Goal: Information Seeking & Learning: Learn about a topic

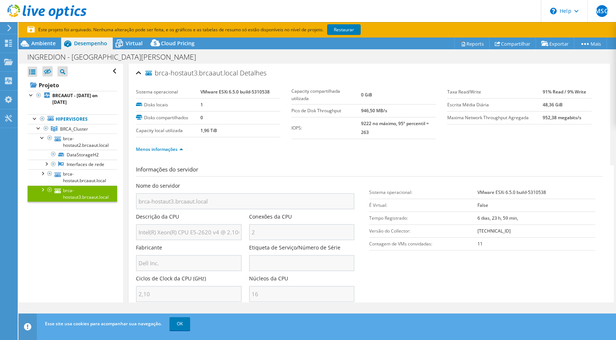
select select "USD"
click at [138, 46] on span "Virtual" at bounding box center [134, 43] width 17 height 7
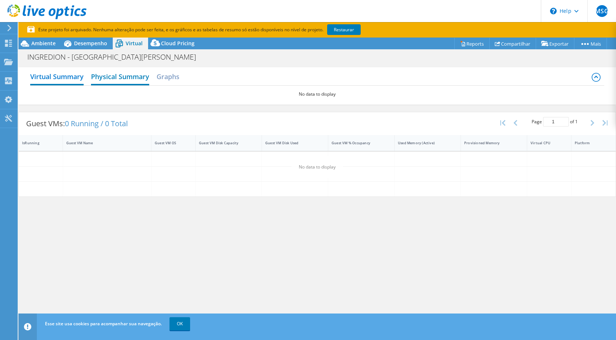
click at [141, 81] on h2 "Physical Summary" at bounding box center [120, 77] width 58 height 16
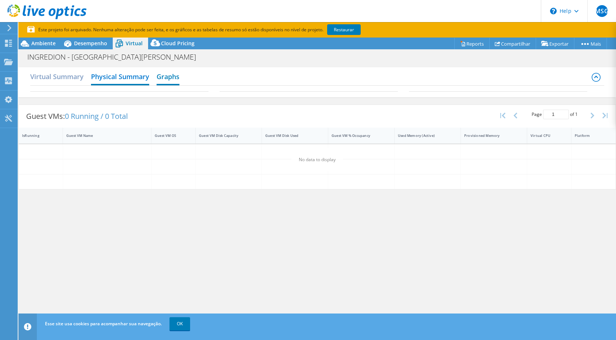
click at [169, 77] on h2 "Graphs" at bounding box center [168, 77] width 23 height 16
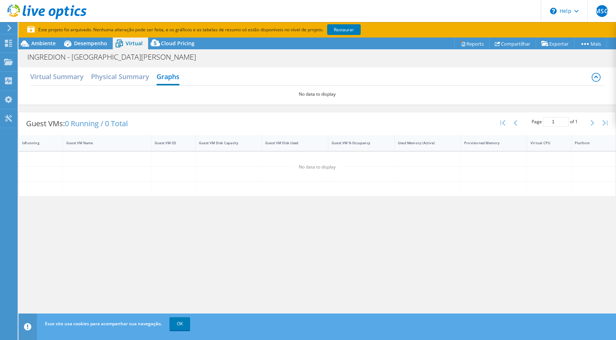
click at [85, 73] on div "Virtual Summary Physical Summary Graphs" at bounding box center [317, 77] width 574 height 17
click at [75, 76] on h2 "Virtual Summary" at bounding box center [56, 77] width 53 height 16
click at [34, 41] on span "Ambiente" at bounding box center [43, 43] width 24 height 7
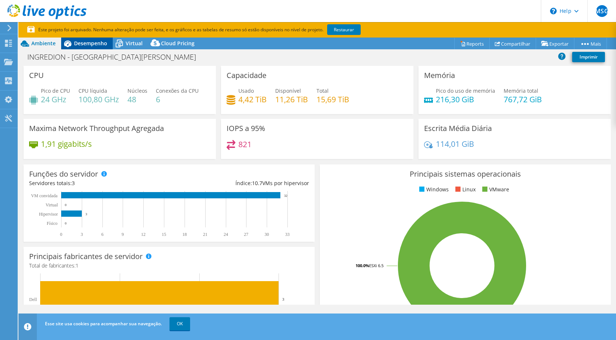
click at [104, 47] on div "Desempenho" at bounding box center [87, 44] width 52 height 12
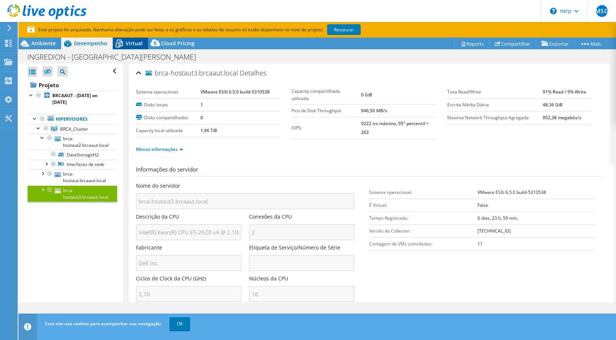
click at [129, 43] on span "Virtual" at bounding box center [134, 43] width 17 height 7
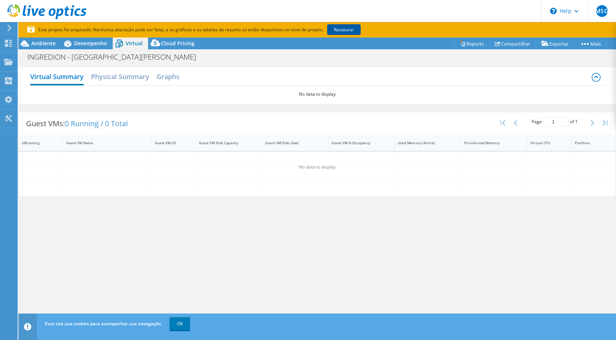
click at [355, 29] on link "Restaurar" at bounding box center [344, 29] width 34 height 11
click at [9, 28] on icon at bounding box center [10, 28] width 6 height 7
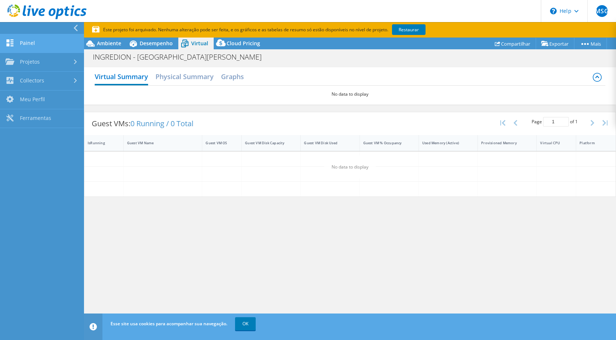
click at [40, 49] on link "Painel" at bounding box center [42, 43] width 84 height 19
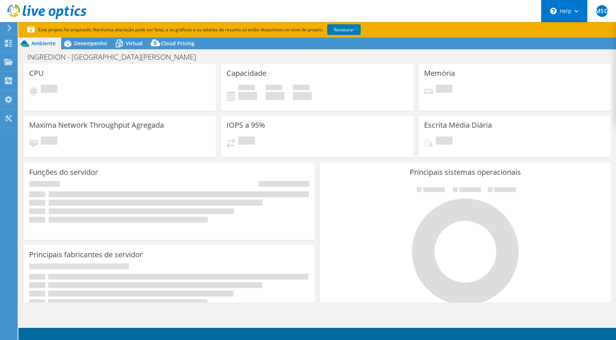
select select "USD"
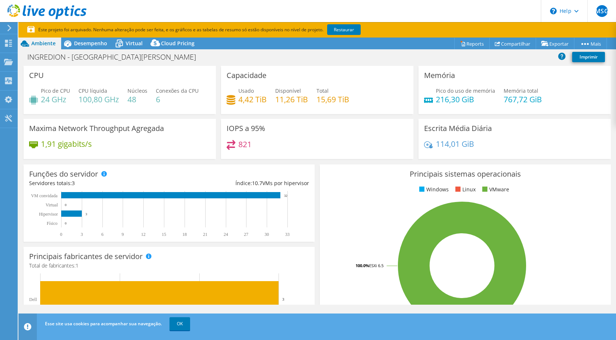
click at [9, 27] on use at bounding box center [9, 28] width 4 height 7
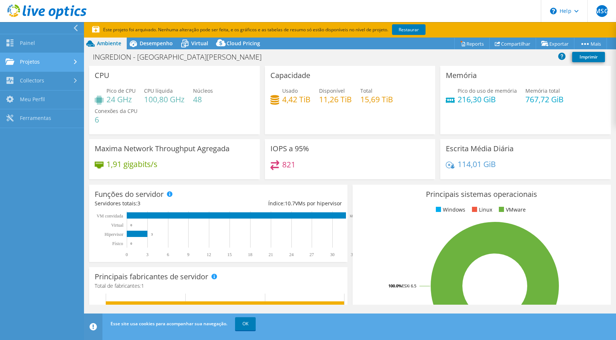
click at [35, 58] on link "Projetos" at bounding box center [42, 62] width 84 height 19
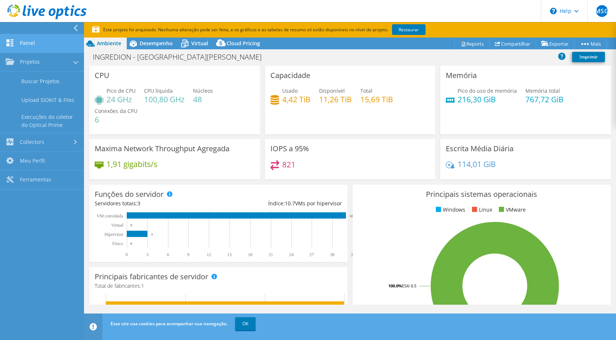
click at [37, 46] on link "Painel" at bounding box center [42, 43] width 84 height 19
click at [35, 46] on link "Painel" at bounding box center [42, 43] width 84 height 19
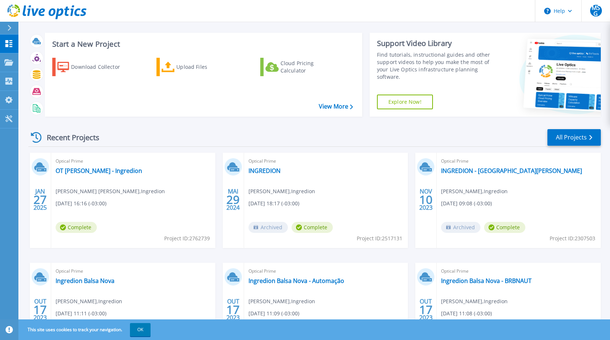
scroll to position [9, 0]
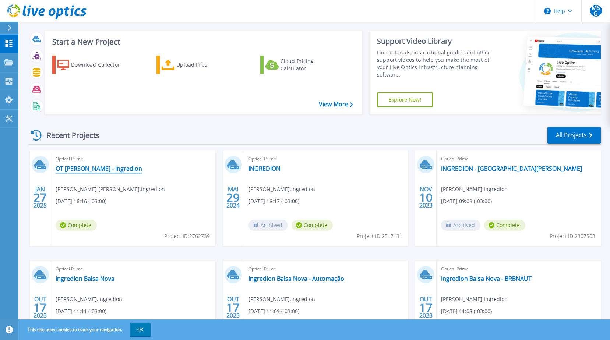
click at [123, 169] on link "OT Mogi Guacu - Ingredion" at bounding box center [99, 168] width 87 height 7
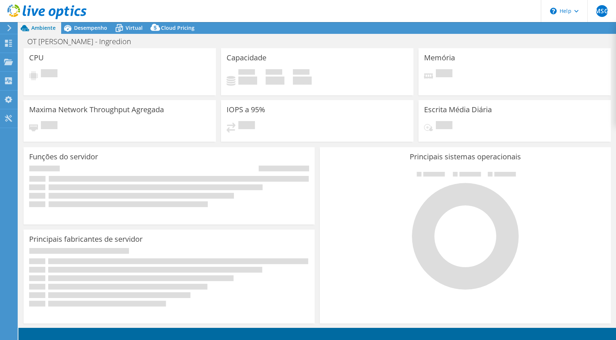
select select "SouthAmerica"
select select "BRL"
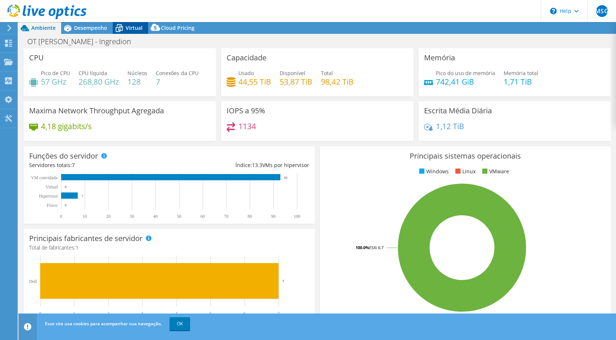
click at [135, 30] on span "Virtual" at bounding box center [134, 27] width 17 height 7
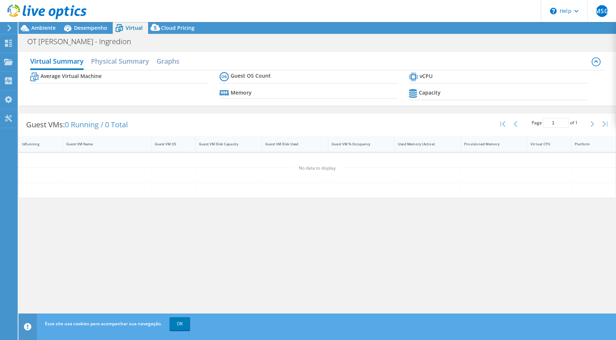
click at [136, 24] on span "Virtual" at bounding box center [134, 27] width 17 height 7
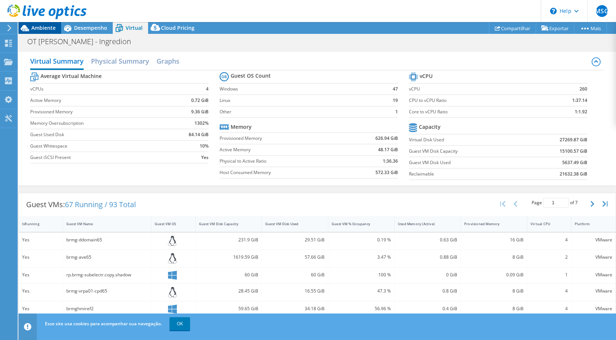
click at [49, 30] on span "Ambiente" at bounding box center [43, 27] width 24 height 7
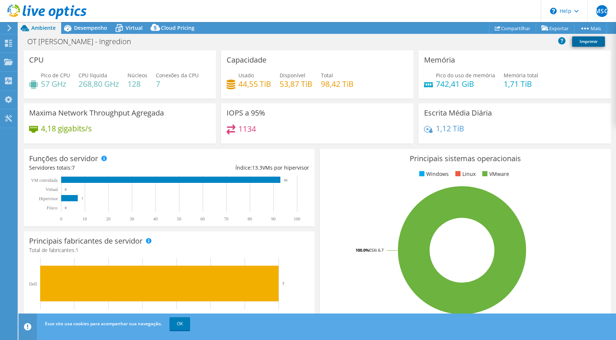
click at [582, 41] on link "Imprimir" at bounding box center [588, 41] width 33 height 10
click at [591, 76] on div "Pico do uso de memória 742,41 GiB Memória total 1,71 TiB" at bounding box center [514, 83] width 181 height 24
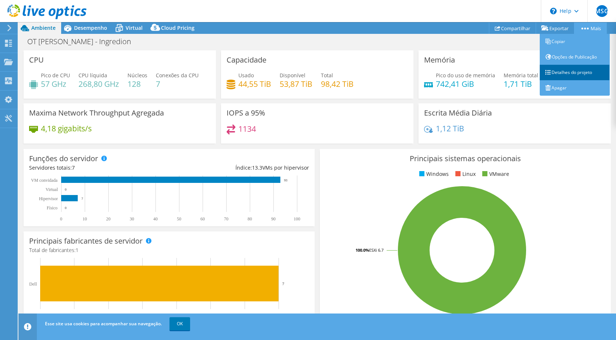
click at [582, 74] on link "Detalhes do projeto" at bounding box center [575, 72] width 70 height 15
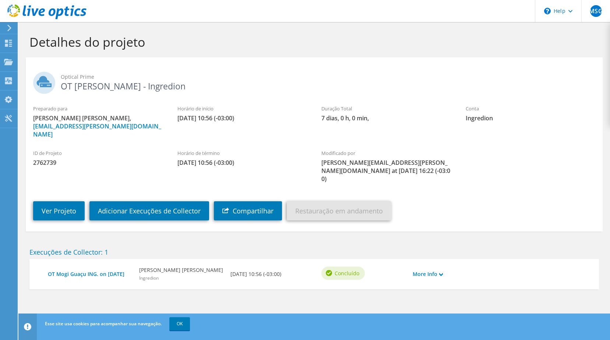
click at [343, 202] on link "Restauração em andamento" at bounding box center [339, 211] width 105 height 19
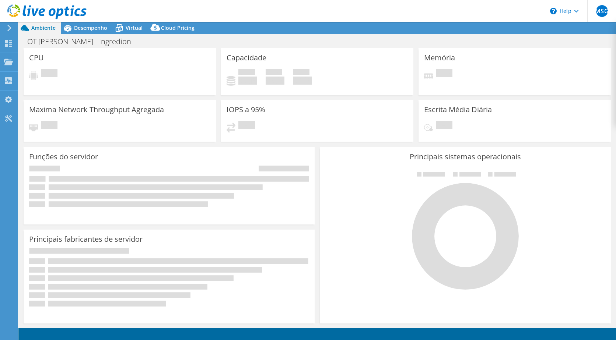
select select "USD"
select select "SouthAmerica"
select select "BRL"
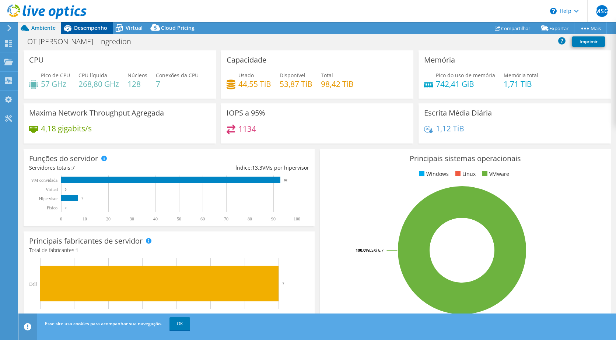
click at [100, 27] on span "Desempenho" at bounding box center [90, 27] width 33 height 7
